Goal: Information Seeking & Learning: Check status

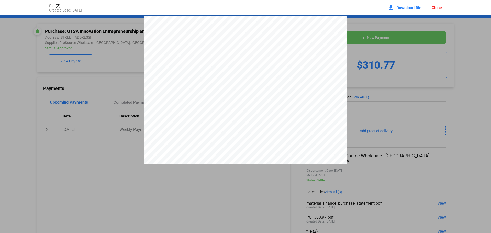
scroll to position [49, 0]
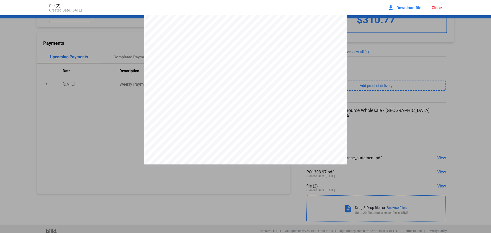
click at [438, 7] on div "Close" at bounding box center [437, 7] width 10 height 5
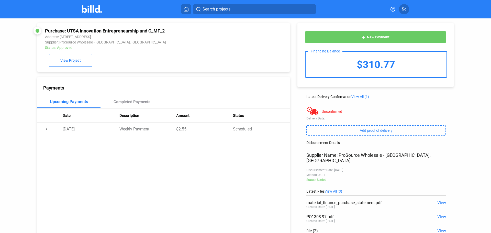
scroll to position [0, 0]
click at [85, 6] on img at bounding box center [92, 8] width 20 height 7
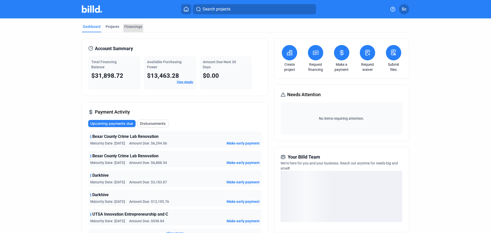
click at [130, 25] on div "Financings" at bounding box center [133, 26] width 18 height 5
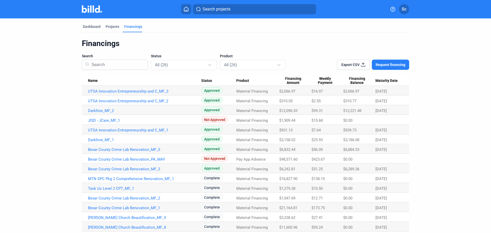
click at [141, 149] on link "Bexar County Crime Lab Renovation_MF_5" at bounding box center [144, 149] width 113 height 5
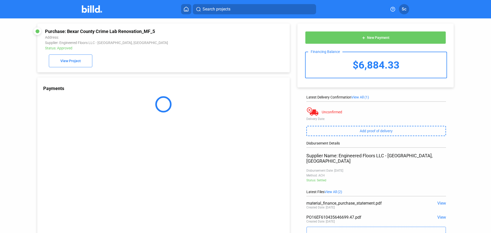
scroll to position [31, 0]
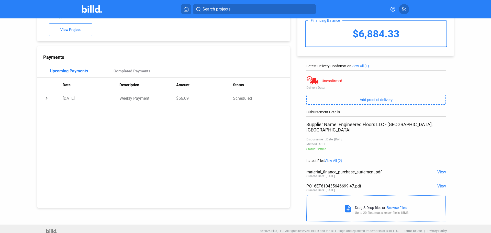
click at [442, 184] on span "View" at bounding box center [442, 186] width 9 height 5
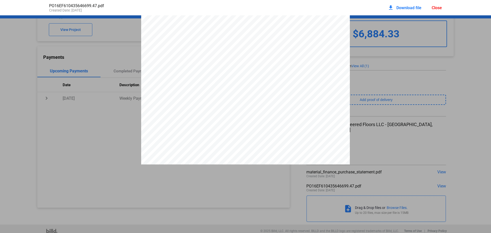
scroll to position [399, 0]
click at [435, 7] on div "Close" at bounding box center [437, 7] width 10 height 5
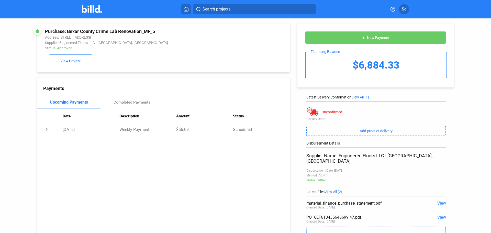
click at [97, 8] on img at bounding box center [92, 8] width 20 height 7
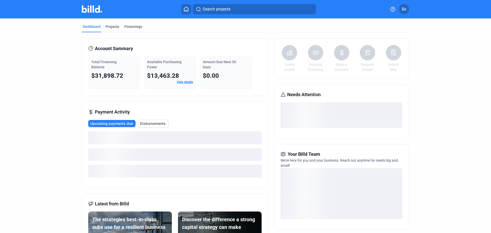
click at [134, 24] on div "Financings" at bounding box center [133, 26] width 18 height 5
